Goal: Task Accomplishment & Management: Complete application form

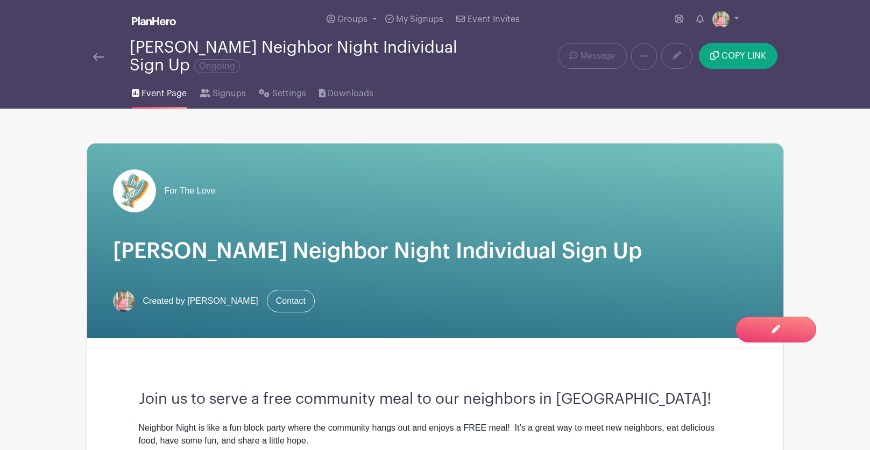
scroll to position [606, 0]
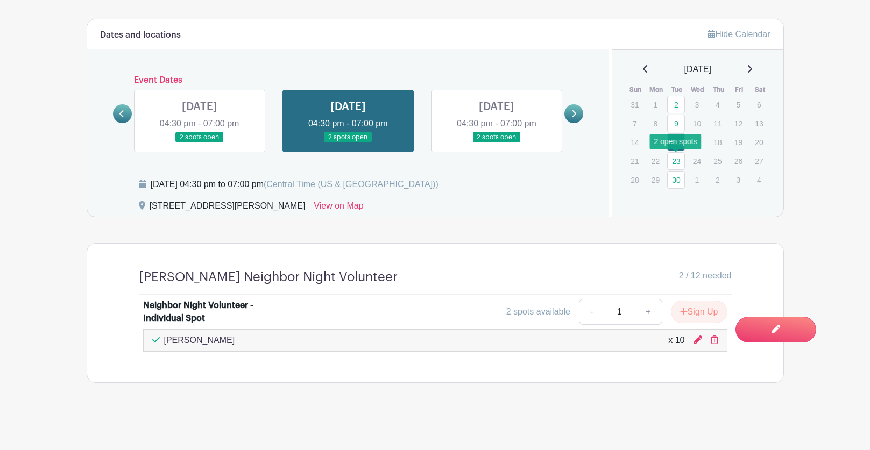
click at [676, 162] on link "23" at bounding box center [676, 161] width 18 height 18
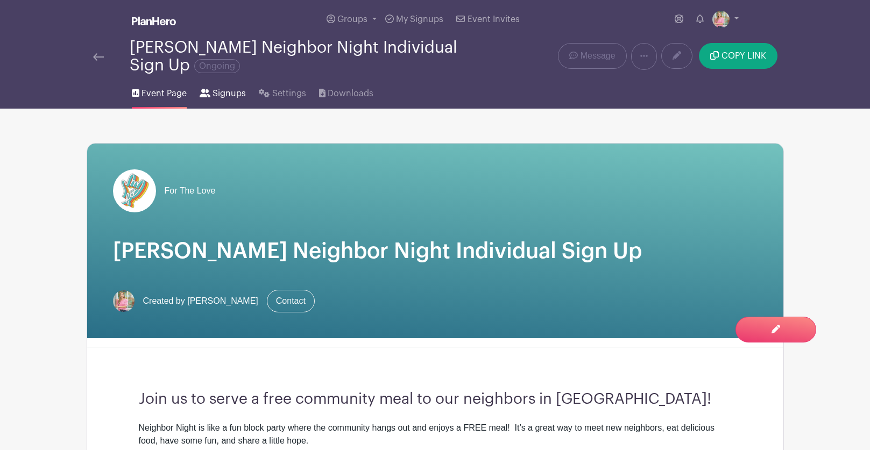
click at [223, 98] on span "Signups" at bounding box center [228, 93] width 33 height 13
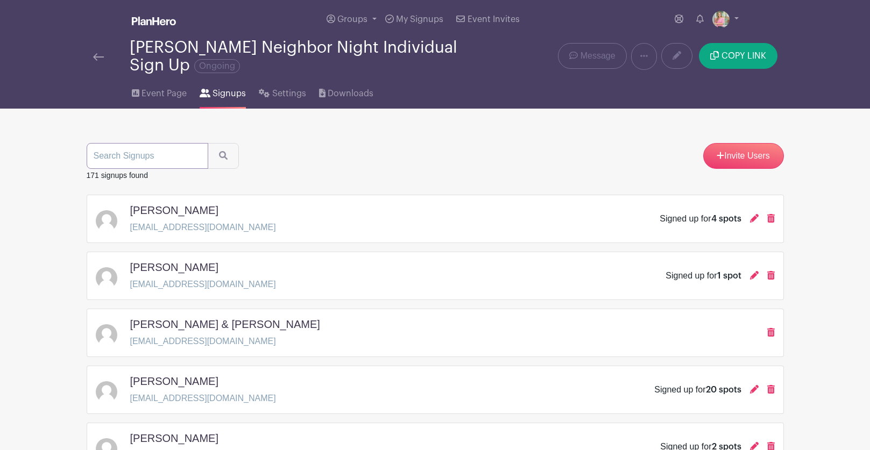
click at [166, 164] on input "search" at bounding box center [148, 156] width 122 height 26
type input "[PERSON_NAME]"
click at [213, 157] on button "submit" at bounding box center [223, 156] width 31 height 26
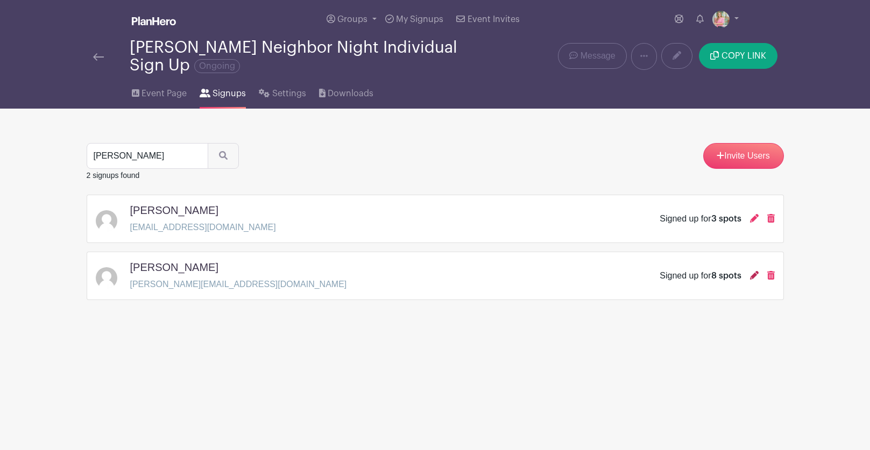
drag, startPoint x: 166, startPoint y: 164, endPoint x: 753, endPoint y: 277, distance: 598.2
click at [753, 277] on icon at bounding box center [754, 275] width 9 height 9
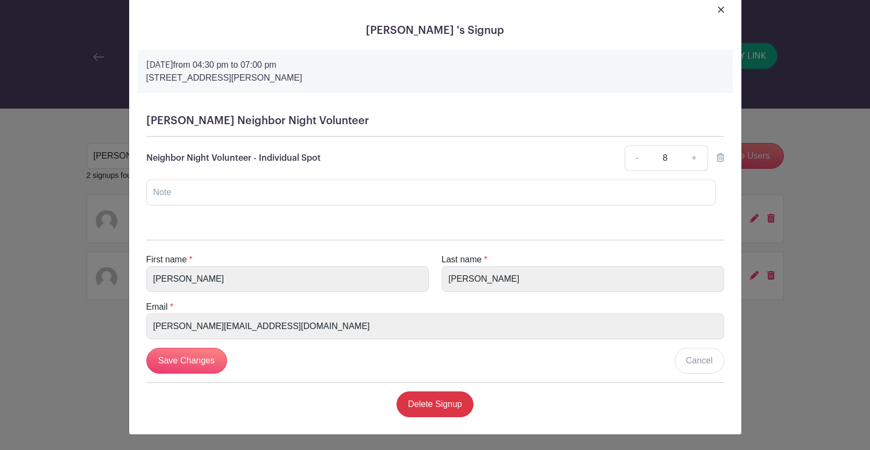
scroll to position [31, 0]
click at [720, 10] on img at bounding box center [721, 9] width 6 height 6
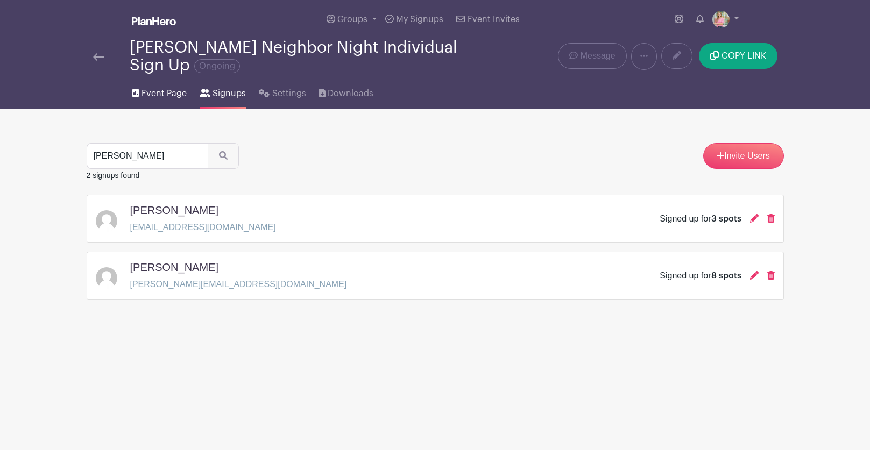
click at [164, 97] on span "Event Page" at bounding box center [163, 93] width 45 height 13
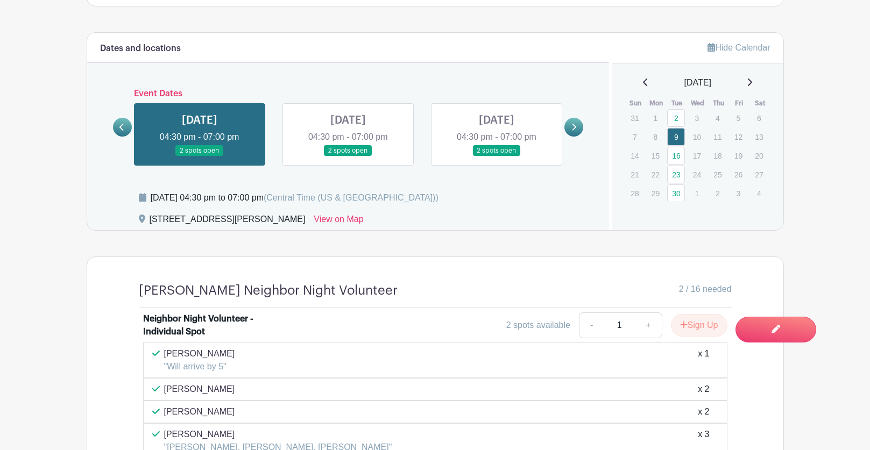
scroll to position [604, 0]
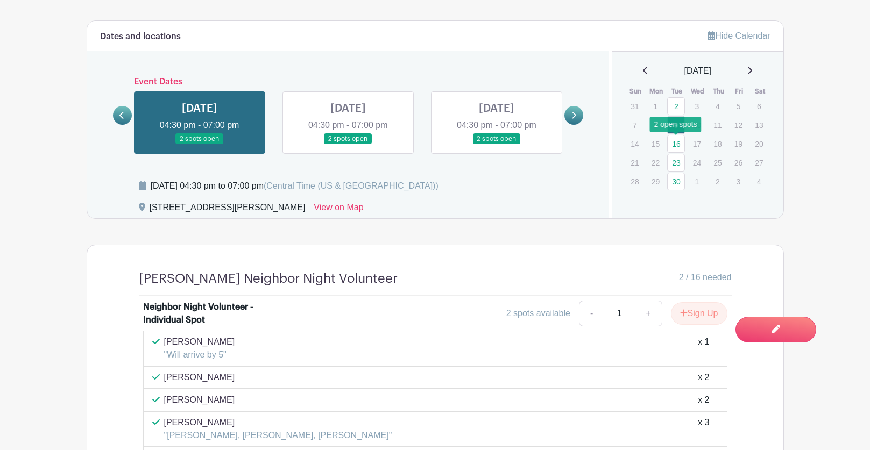
click at [682, 143] on link "16" at bounding box center [676, 144] width 18 height 18
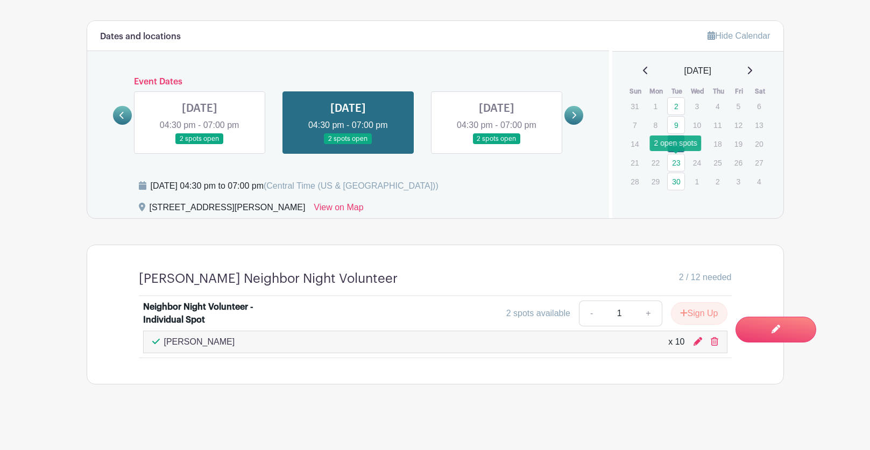
click at [675, 164] on link "23" at bounding box center [676, 163] width 18 height 18
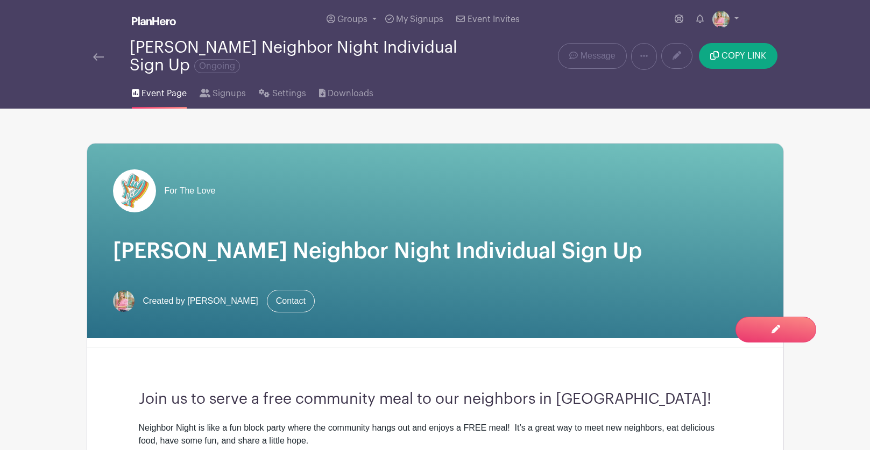
click at [97, 54] on img at bounding box center [98, 57] width 11 height 8
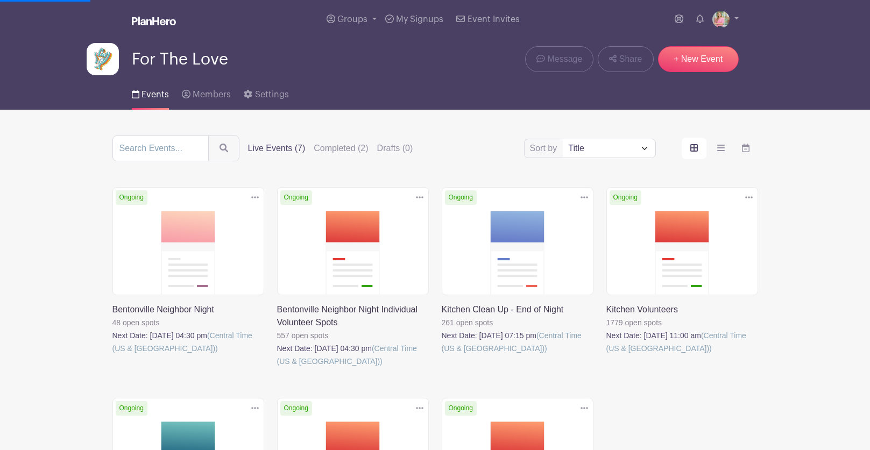
click at [112, 355] on link at bounding box center [112, 355] width 0 height 0
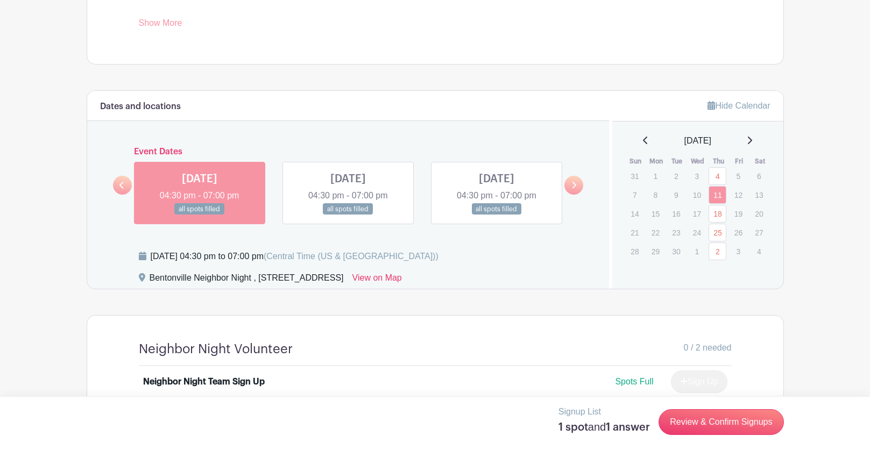
scroll to position [694, 0]
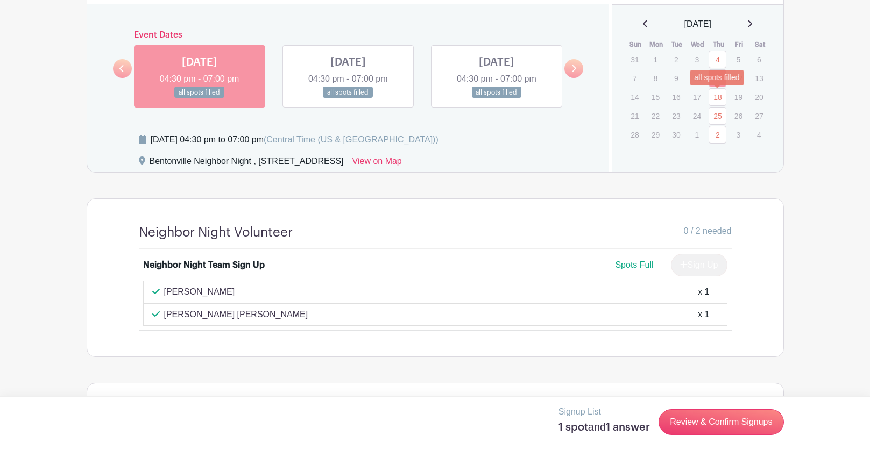
click at [716, 97] on link "18" at bounding box center [717, 97] width 18 height 18
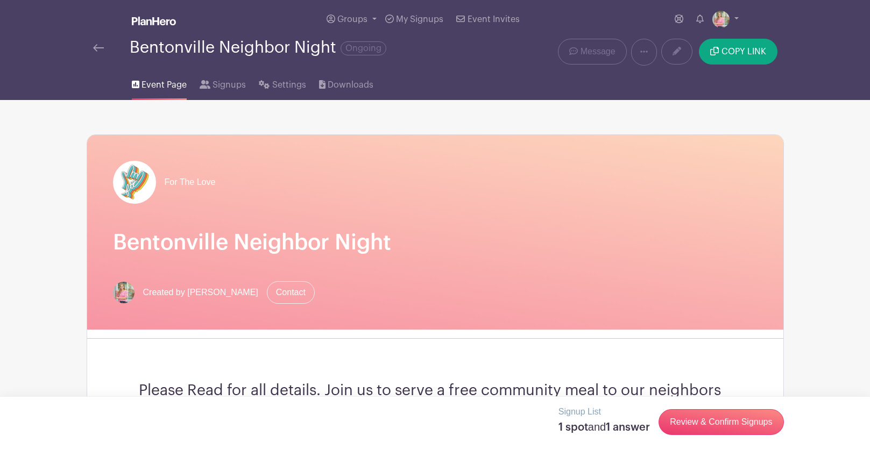
click at [98, 51] on img at bounding box center [98, 48] width 11 height 8
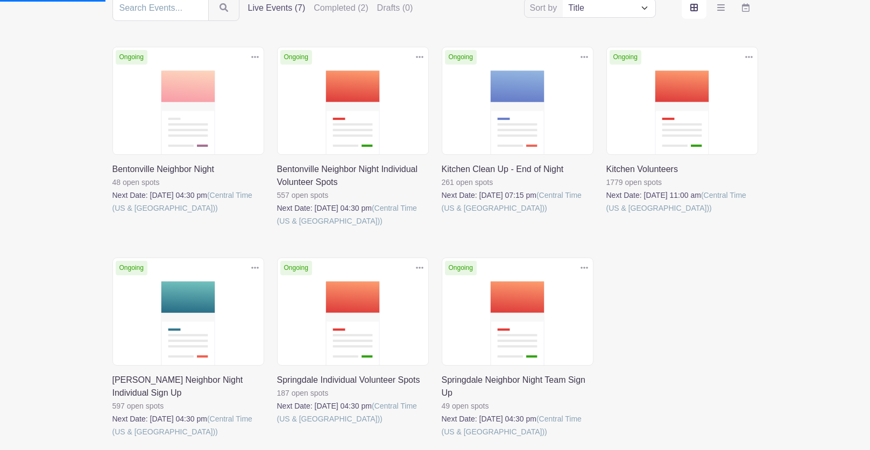
scroll to position [140, 0]
click at [442, 439] on link at bounding box center [442, 439] width 0 height 0
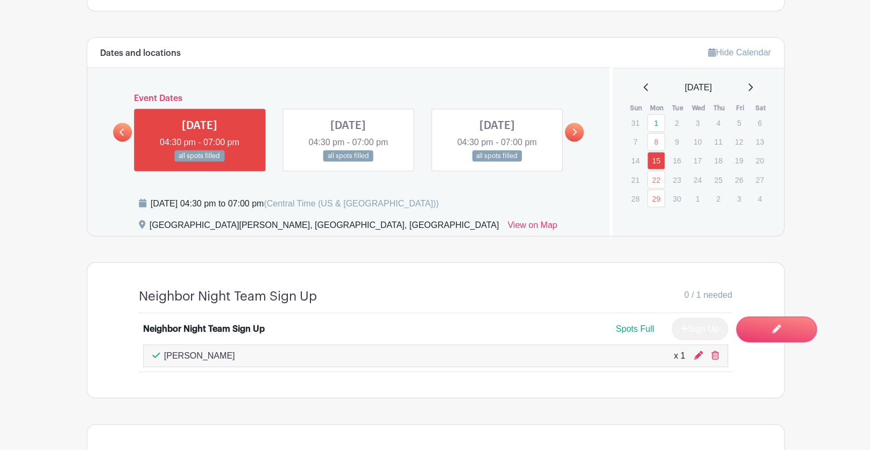
scroll to position [670, 0]
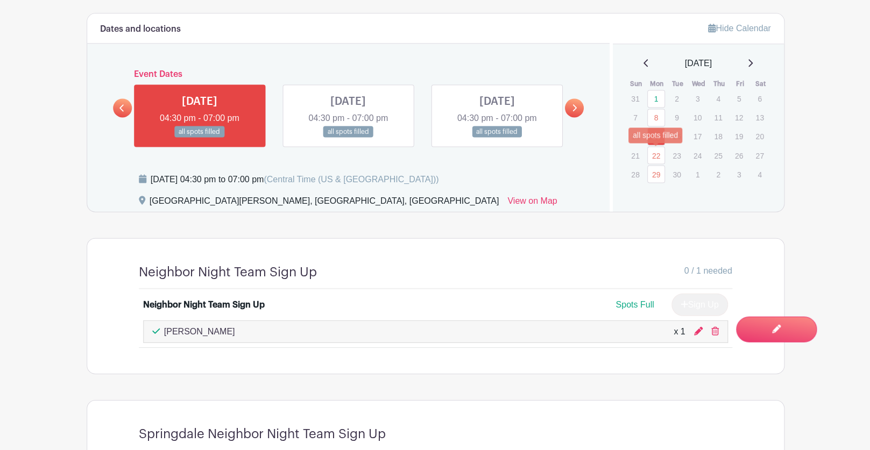
click at [657, 157] on link "22" at bounding box center [656, 156] width 18 height 18
